Goal: Task Accomplishment & Management: Manage account settings

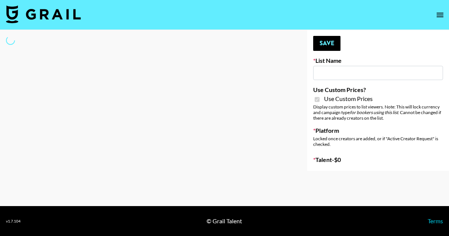
type input "Lisa Eldrige"
checkbox input "true"
select select "Brand"
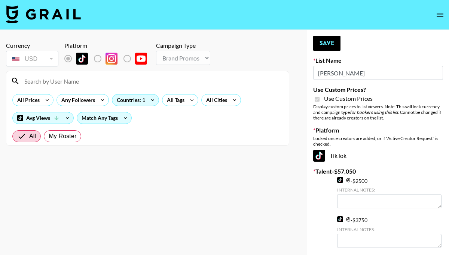
click at [73, 83] on input at bounding box center [152, 81] width 264 height 12
type input "unaesthetic"
click at [104, 84] on input "unaesthetic" at bounding box center [152, 81] width 264 height 12
click at [63, 138] on span "My Roster" at bounding box center [63, 136] width 28 height 9
click at [49, 136] on input "My Roster" at bounding box center [49, 136] width 0 height 0
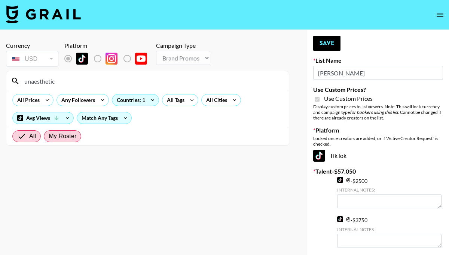
radio input "true"
click at [59, 80] on input "unaesthetic" at bounding box center [152, 81] width 264 height 12
type input "u"
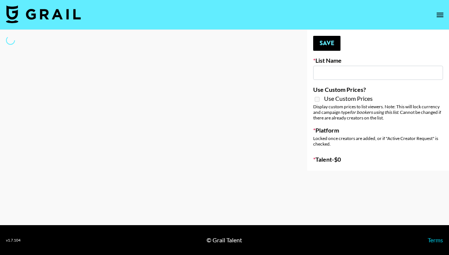
type input "NBC Universal"
select select "Song"
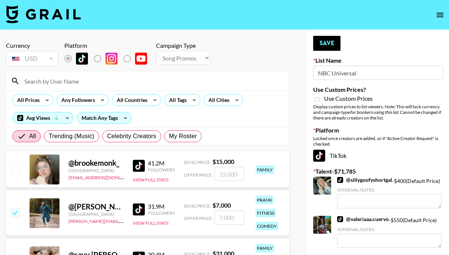
click at [74, 82] on input at bounding box center [152, 81] width 264 height 12
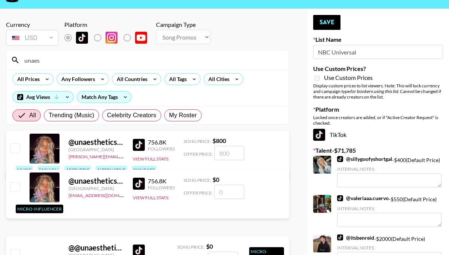
scroll to position [21, 0]
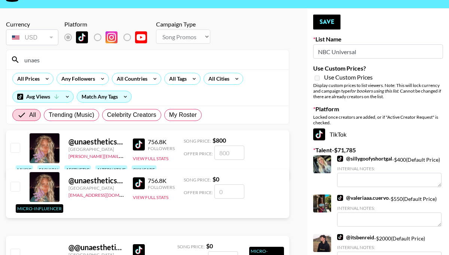
type input "unaes"
click at [18, 145] on input "checkbox" at bounding box center [14, 147] width 9 height 9
checkbox input "true"
type input "800"
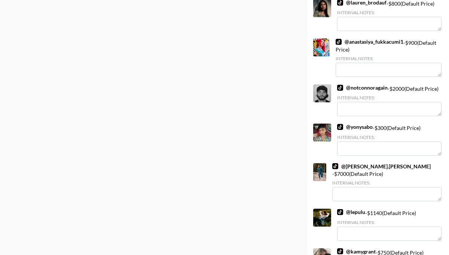
scroll to position [2627, 0]
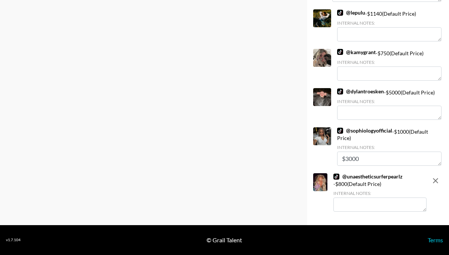
click at [366, 205] on textarea at bounding box center [379, 205] width 93 height 14
type textarea "Rockstar/Performer/On Tour"
click at [442, 212] on div at bounding box center [435, 194] width 15 height 40
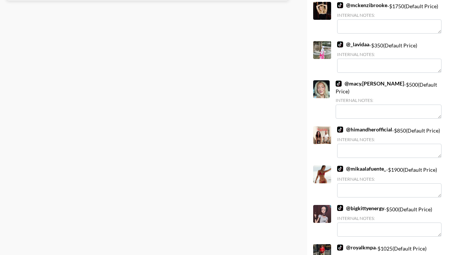
scroll to position [0, 0]
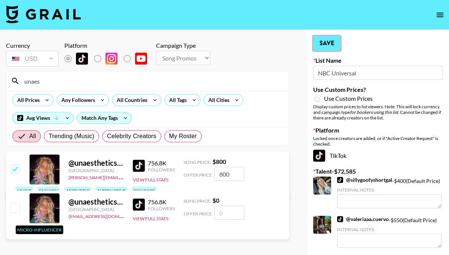
click at [327, 48] on button "Save" at bounding box center [326, 43] width 27 height 15
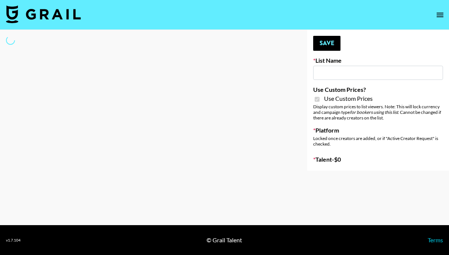
type input "Lisa Eldrige"
checkbox input "true"
select select "Brand"
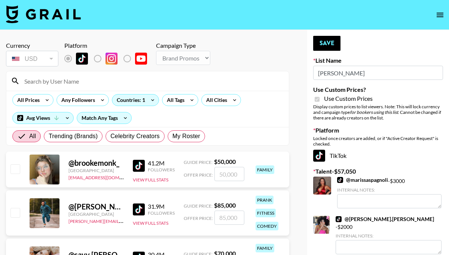
click at [78, 85] on input at bounding box center [152, 81] width 264 height 12
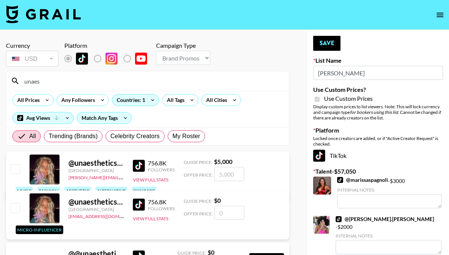
type input "unaes"
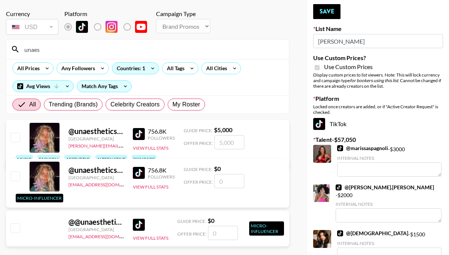
scroll to position [67, 0]
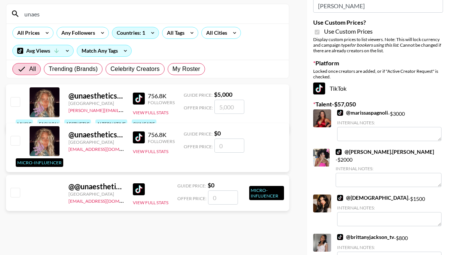
click at [16, 102] on input "checkbox" at bounding box center [14, 101] width 9 height 9
checkbox input "true"
type input "5000"
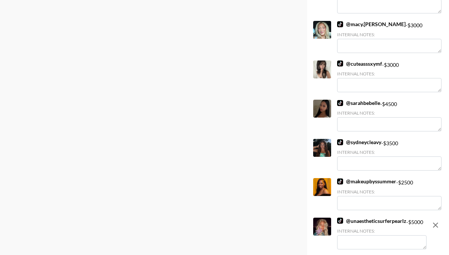
scroll to position [850, 0]
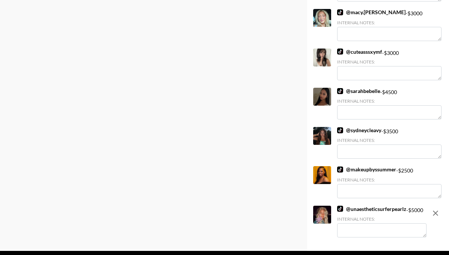
click at [360, 224] on textarea at bounding box center [381, 231] width 89 height 14
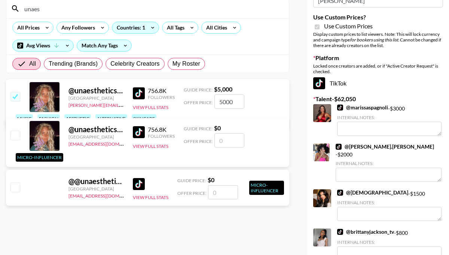
scroll to position [0, 0]
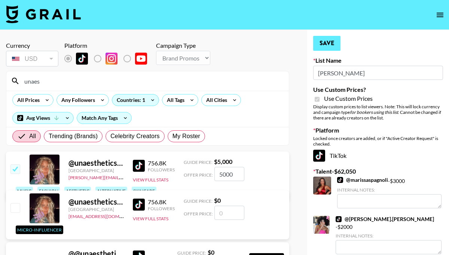
type textarea "Open to price negotiation"
click at [323, 50] on button "Save" at bounding box center [326, 43] width 27 height 15
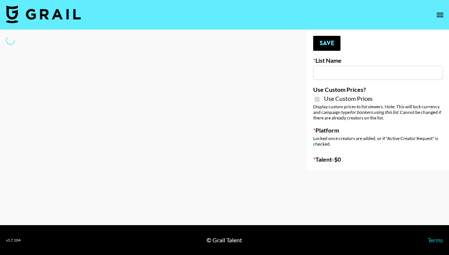
type input "Poizon ([PERSON_NAME] [DATE])"
checkbox input "true"
select select "Brand"
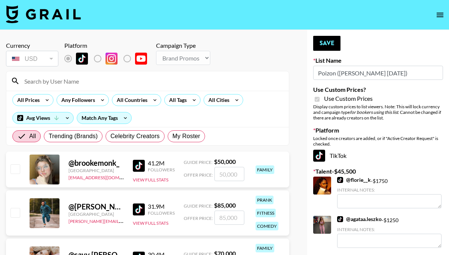
click at [51, 79] on input at bounding box center [152, 81] width 264 height 12
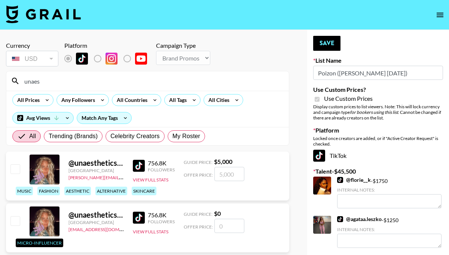
type input "unaes"
click at [16, 169] on input "checkbox" at bounding box center [14, 169] width 9 height 9
checkbox input "true"
type input "5000"
drag, startPoint x: 240, startPoint y: 175, endPoint x: 211, endPoint y: 173, distance: 30.0
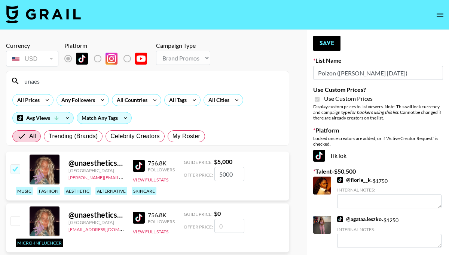
click at [211, 173] on div "Offer Price: 5000" at bounding box center [214, 174] width 61 height 14
checkbox input "false"
checkbox input "true"
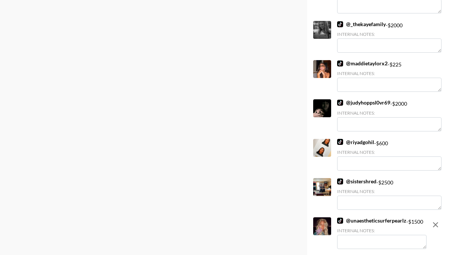
scroll to position [941, 0]
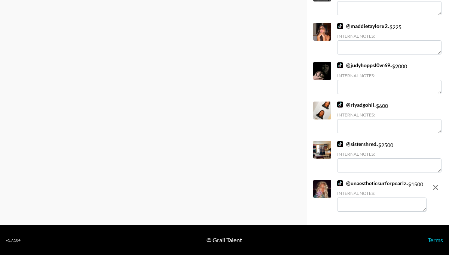
type input "1500"
click at [378, 210] on textarea at bounding box center [381, 205] width 89 height 14
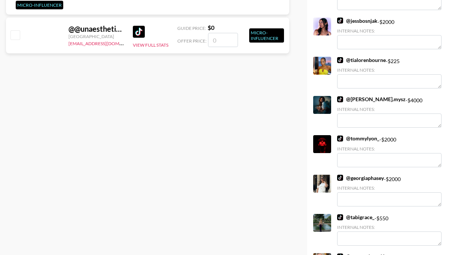
scroll to position [0, 0]
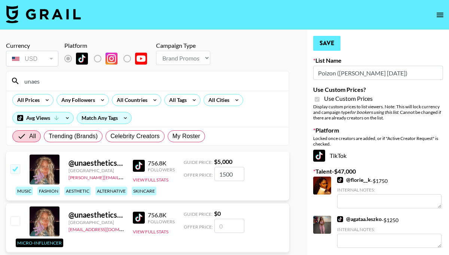
type textarea "Lifestyle/Fashion/Rockstar"
click at [323, 43] on button "Save" at bounding box center [326, 43] width 27 height 15
